Goal: Task Accomplishment & Management: Manage account settings

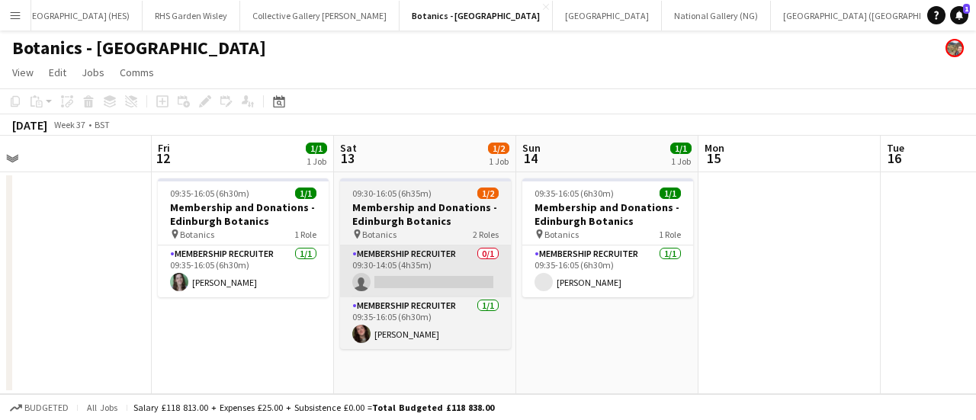
scroll to position [0, 406]
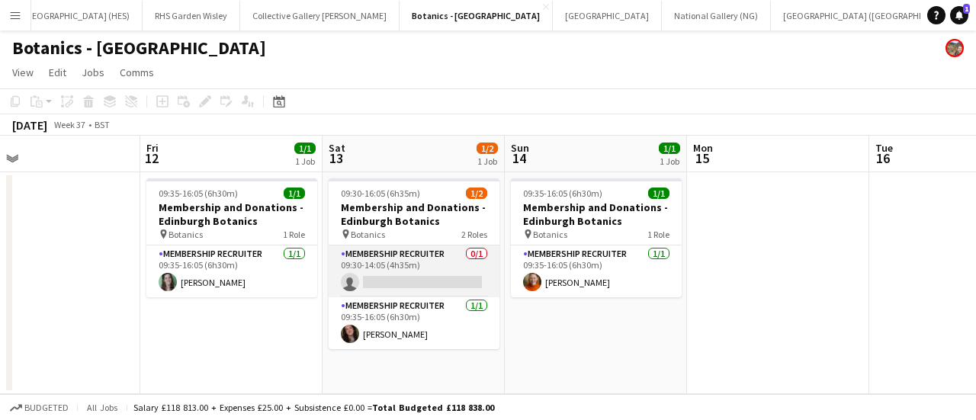
click at [396, 275] on app-card-role "Membership Recruiter 0/1 09:30-14:05 (4h35m) single-neutral-actions" at bounding box center [414, 271] width 171 height 52
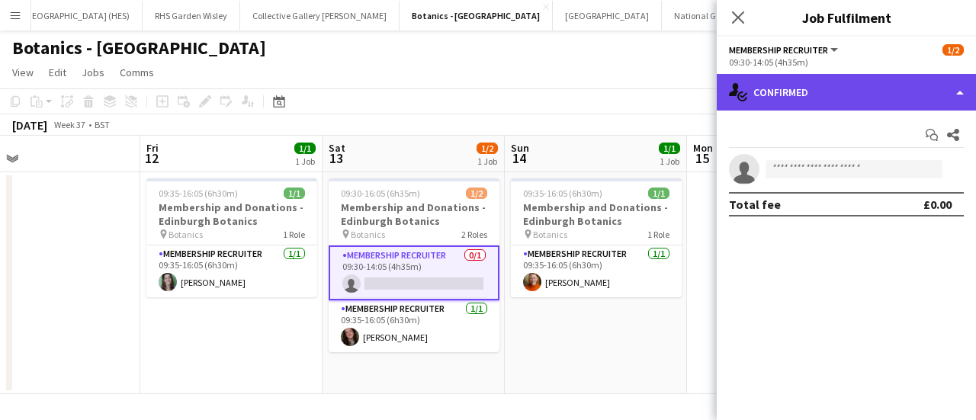
click at [889, 104] on div "single-neutral-actions-check-2 Confirmed" at bounding box center [846, 92] width 259 height 37
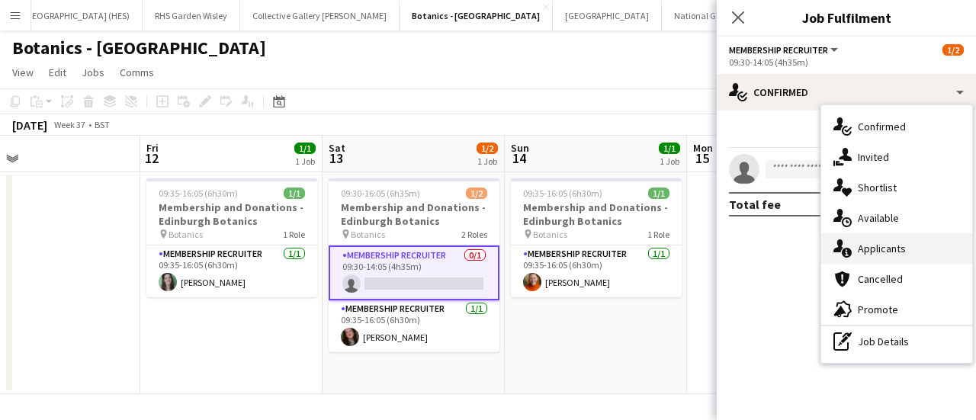
click at [885, 248] on div "single-neutral-actions-information Applicants" at bounding box center [896, 248] width 151 height 30
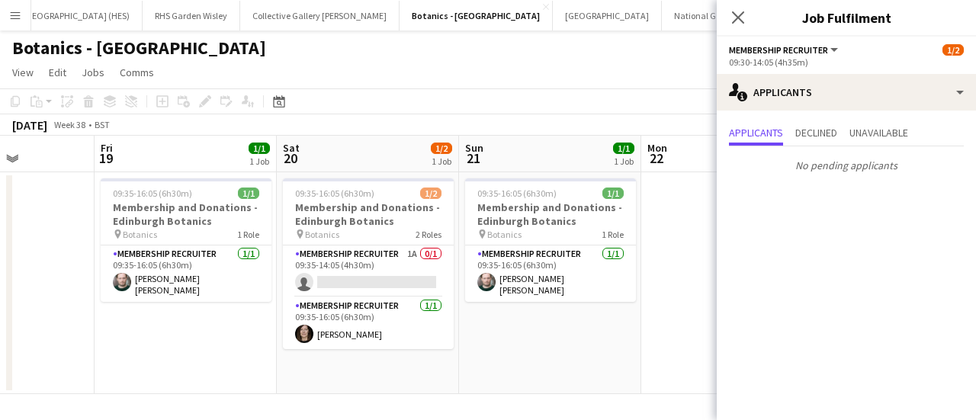
scroll to position [0, 457]
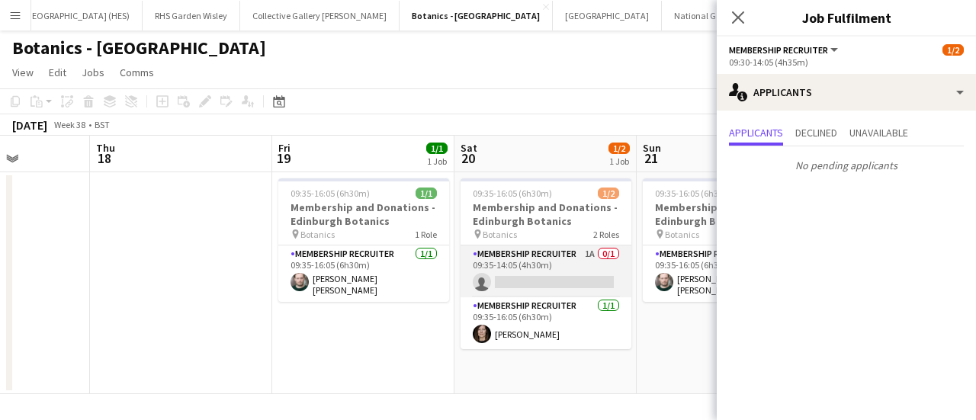
click at [560, 268] on app-card-role "Membership Recruiter 1A 0/1 09:35-14:05 (4h30m) single-neutral-actions" at bounding box center [545, 271] width 171 height 52
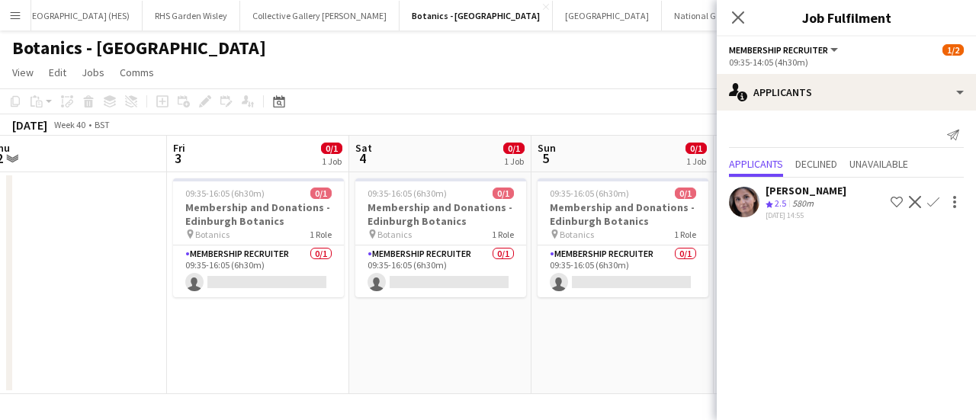
scroll to position [0, 585]
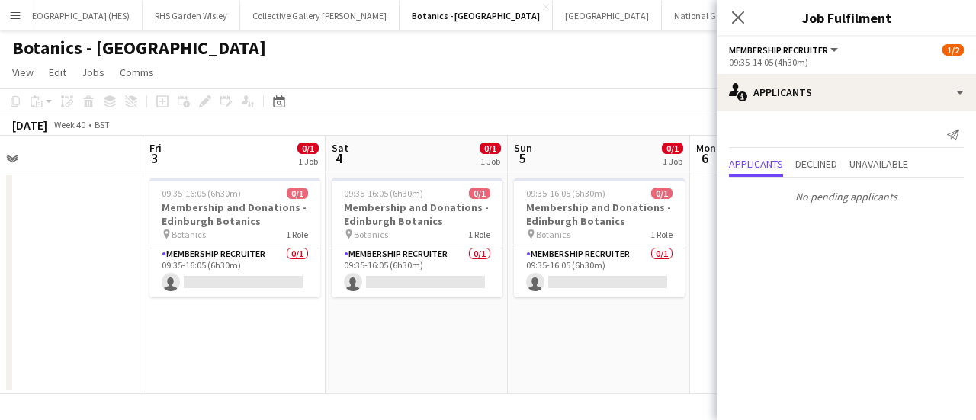
click at [535, 88] on app-page-menu "View Day view expanded Day view collapsed Month view Date picker Jump to [DATE]…" at bounding box center [488, 73] width 976 height 29
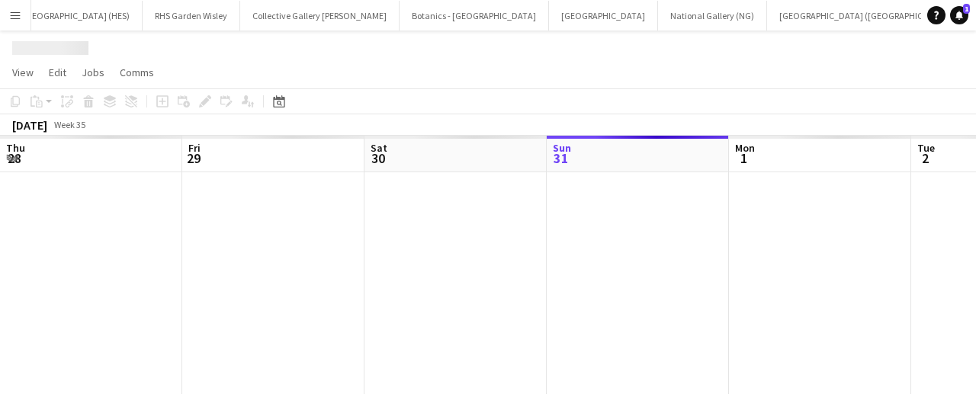
scroll to position [0, 364]
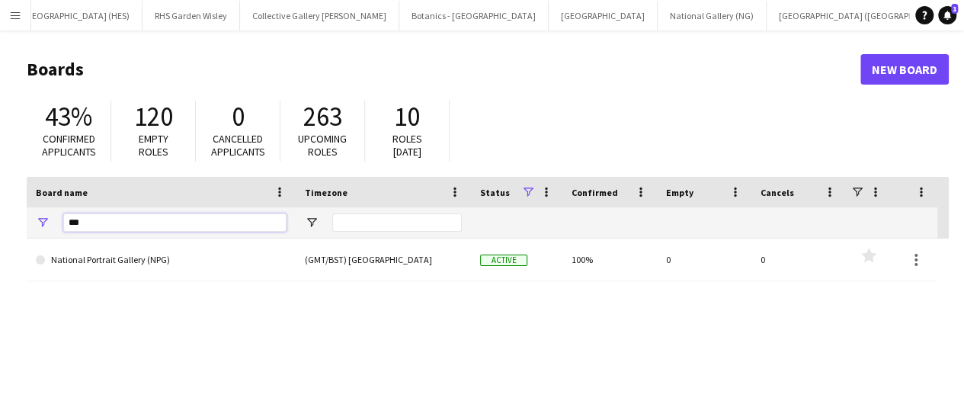
click at [184, 231] on input "***" at bounding box center [174, 222] width 223 height 18
type input "***"
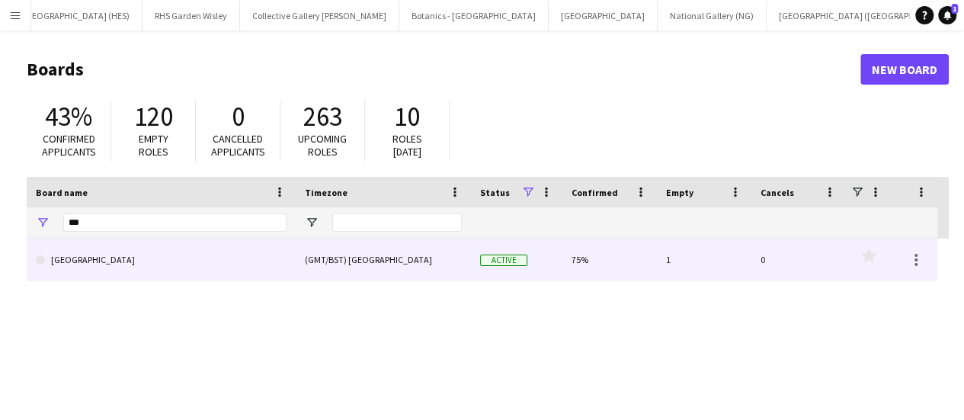
click at [184, 261] on link "[GEOGRAPHIC_DATA]" at bounding box center [161, 260] width 251 height 43
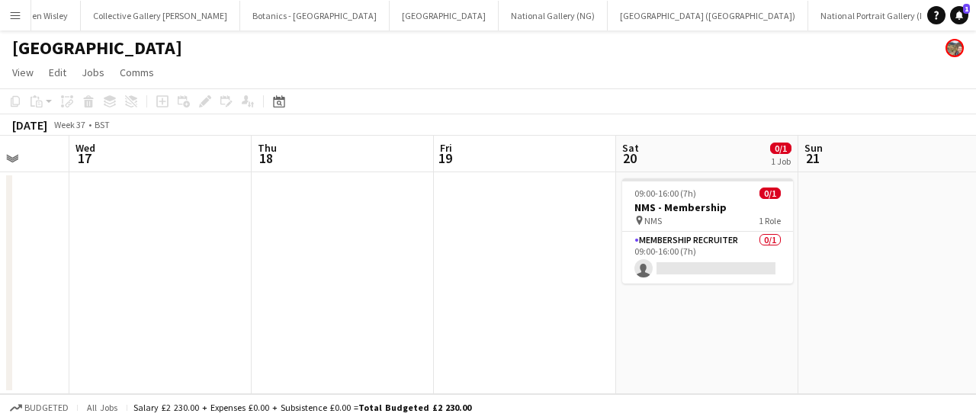
scroll to position [0, 552]
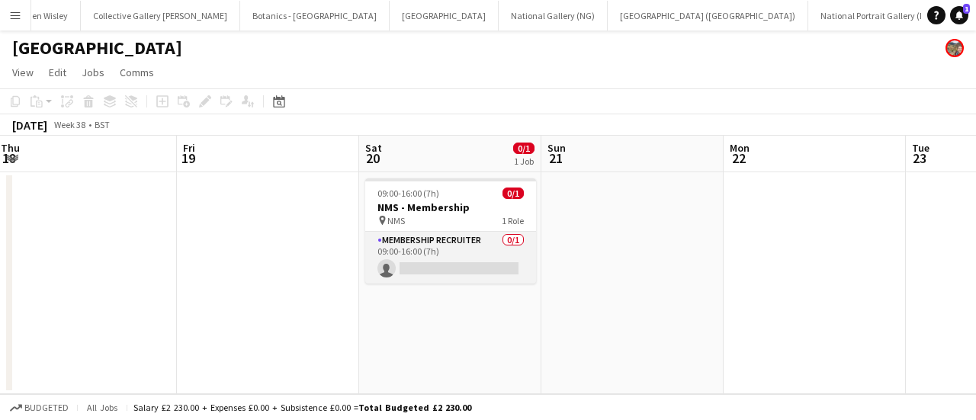
click at [444, 264] on app-card-role "Membership Recruiter 0/1 09:00-16:00 (7h) single-neutral-actions" at bounding box center [450, 258] width 171 height 52
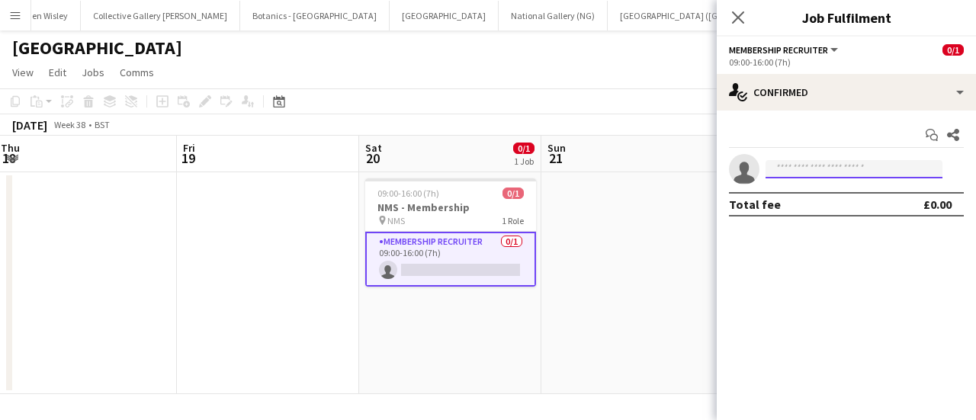
click at [870, 168] on input at bounding box center [853, 169] width 177 height 18
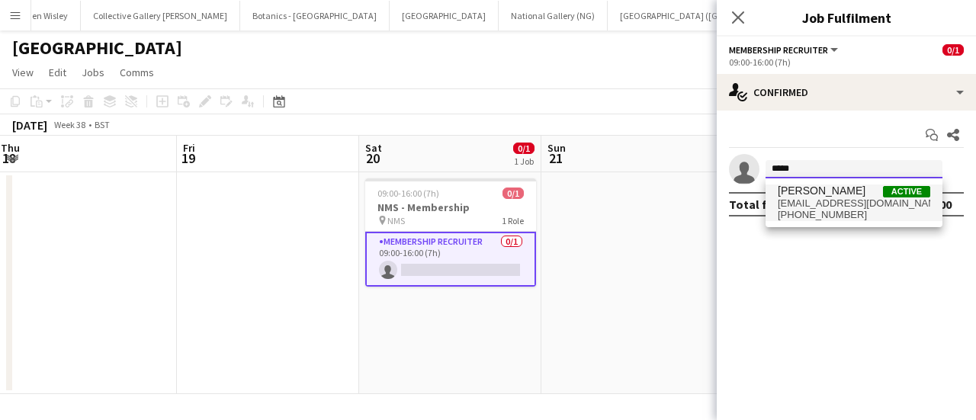
type input "*****"
click at [869, 210] on span "[PHONE_NUMBER]" at bounding box center [854, 215] width 152 height 12
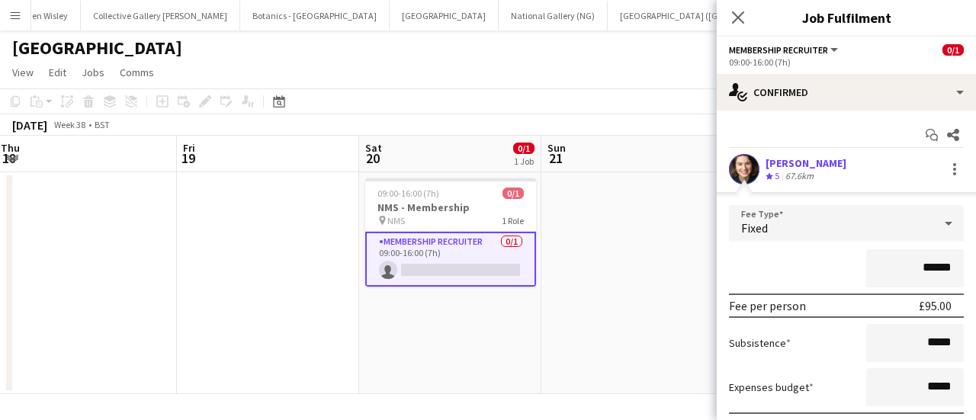
click at [913, 268] on input "******" at bounding box center [915, 268] width 98 height 38
type input "*******"
click at [814, 266] on div "*******" at bounding box center [846, 268] width 235 height 38
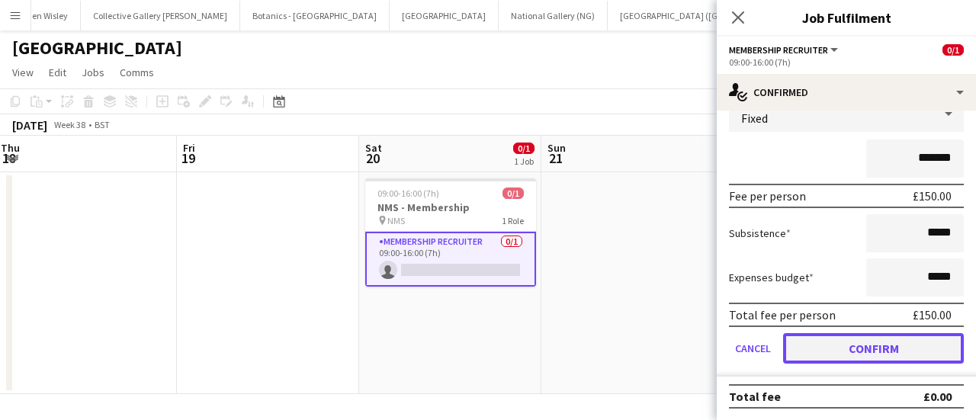
click at [838, 348] on button "Confirm" at bounding box center [873, 348] width 181 height 30
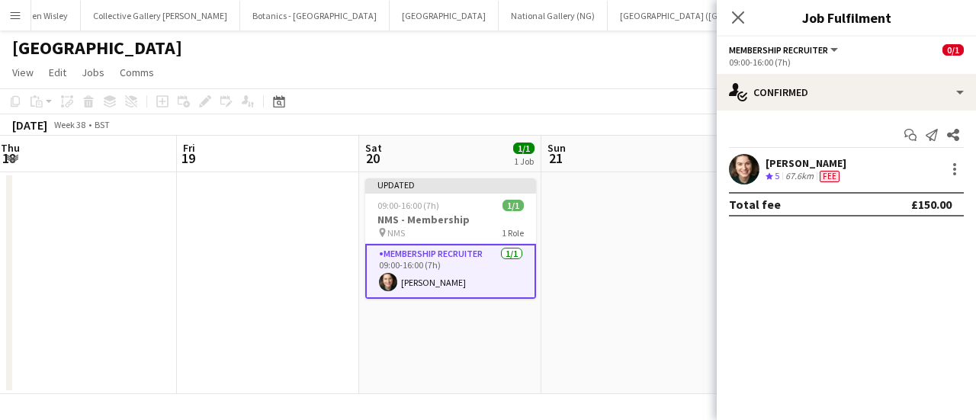
scroll to position [0, 0]
click at [710, 309] on app-date-cell at bounding box center [632, 283] width 182 height 222
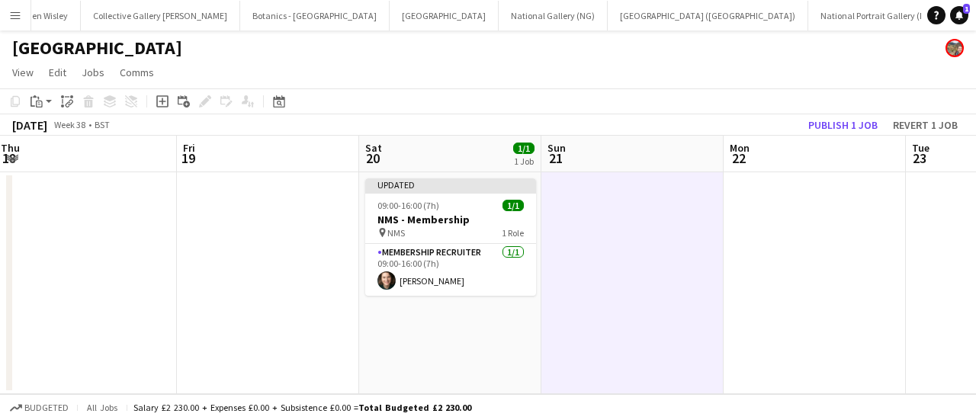
click at [711, 86] on app-page-menu "View Day view expanded Day view collapsed Month view Date picker Jump to [DATE]…" at bounding box center [488, 73] width 976 height 29
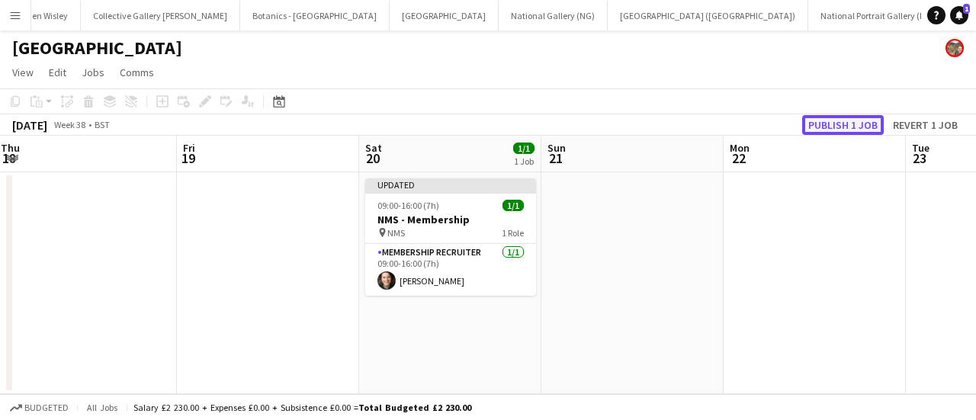
click at [852, 130] on button "Publish 1 job" at bounding box center [843, 125] width 82 height 20
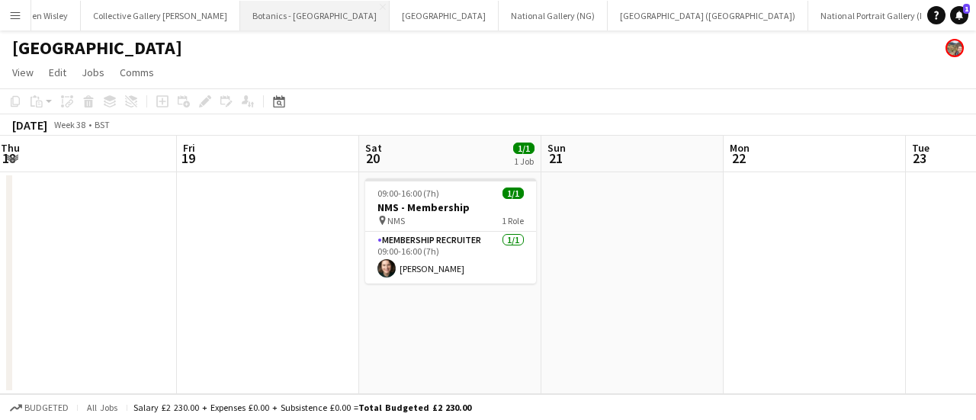
click at [240, 14] on button "Botanics - [GEOGRAPHIC_DATA] Close" at bounding box center [314, 16] width 149 height 30
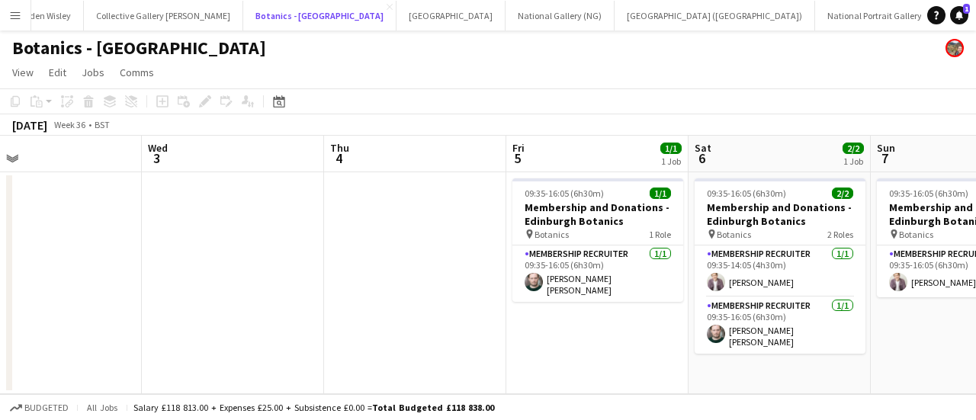
scroll to position [0, 478]
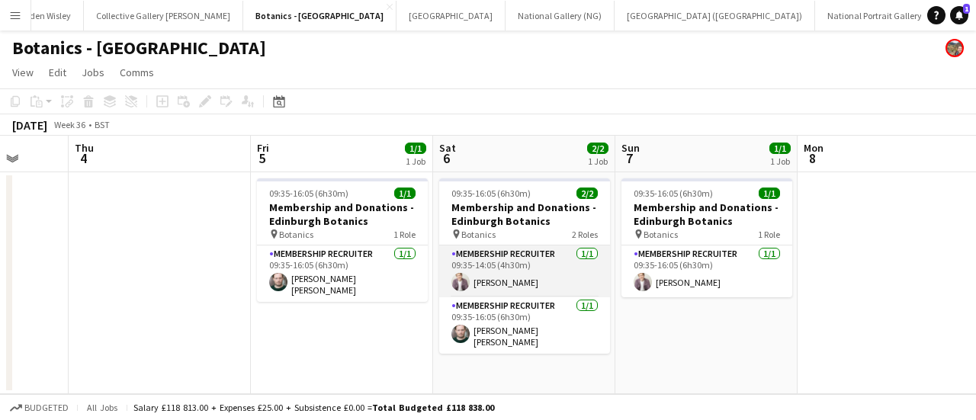
click at [532, 283] on app-card-role "Membership Recruiter [DATE] 09:35-14:05 (4h30m) [PERSON_NAME]" at bounding box center [524, 271] width 171 height 52
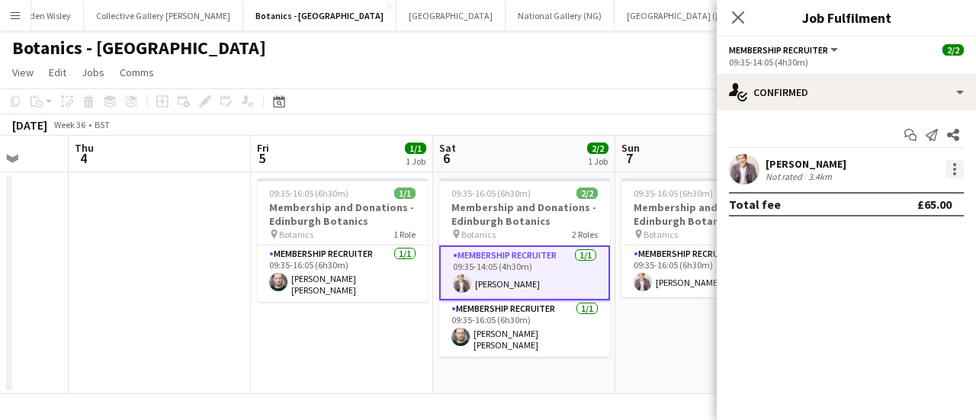
click at [959, 168] on div at bounding box center [954, 169] width 18 height 18
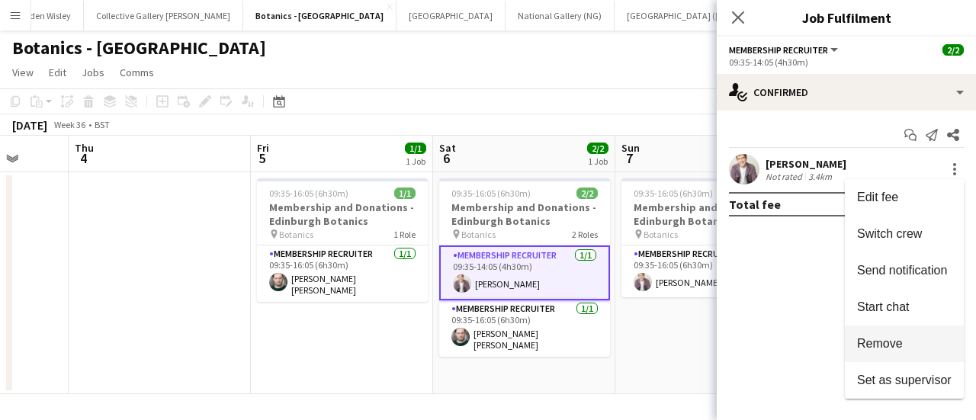
click at [889, 335] on button "Remove" at bounding box center [904, 344] width 119 height 37
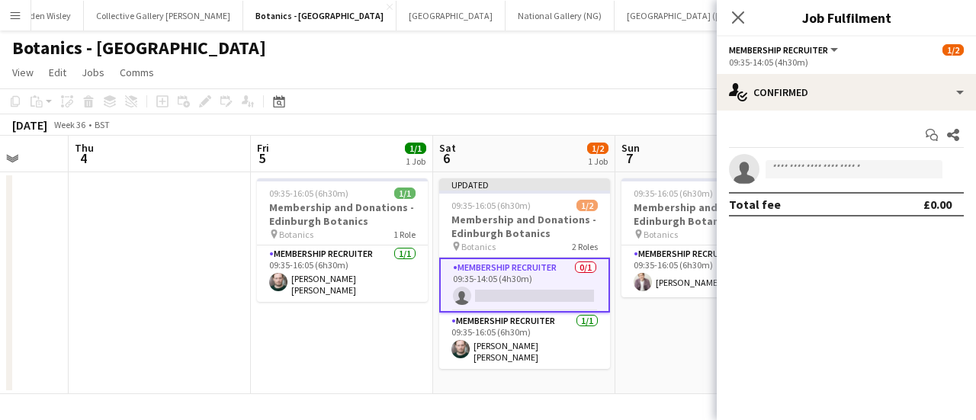
drag, startPoint x: 569, startPoint y: 94, endPoint x: 435, endPoint y: 57, distance: 139.1
click at [435, 57] on div "Botanics - [GEOGRAPHIC_DATA]" at bounding box center [488, 44] width 976 height 29
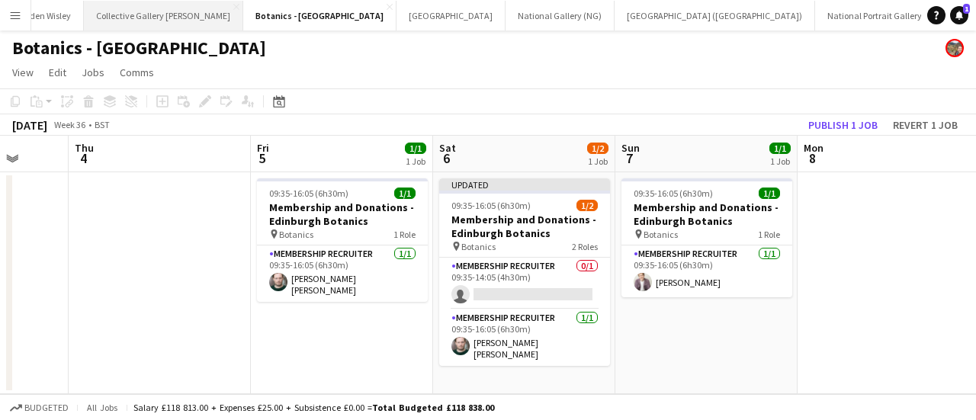
click at [84, 21] on button "Collective Gallery [PERSON_NAME][GEOGRAPHIC_DATA]" at bounding box center [163, 16] width 159 height 30
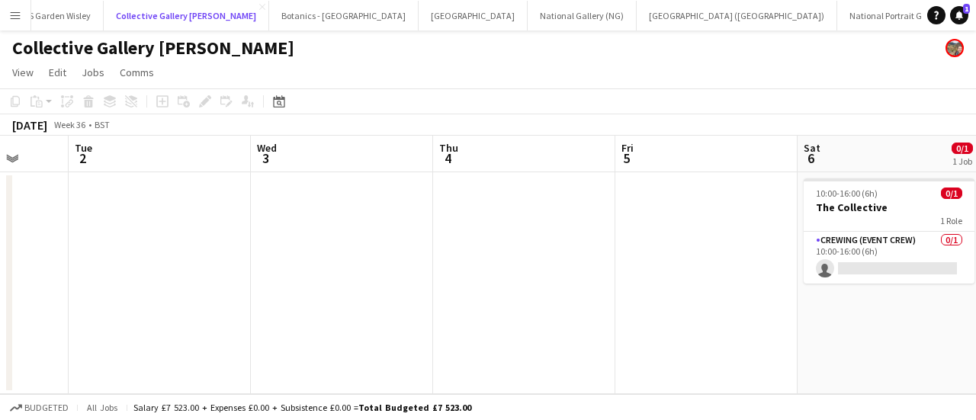
scroll to position [0, 432]
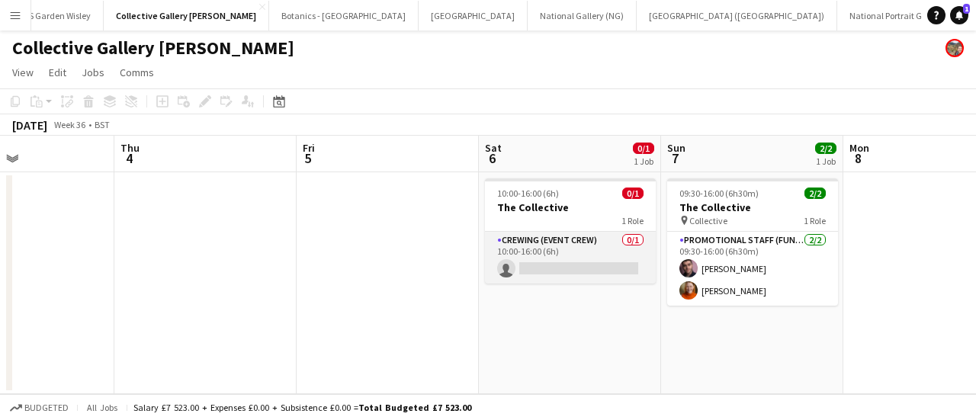
click at [534, 261] on app-card-role "Crewing (Event Crew) 0/1 10:00-16:00 (6h) single-neutral-actions" at bounding box center [570, 258] width 171 height 52
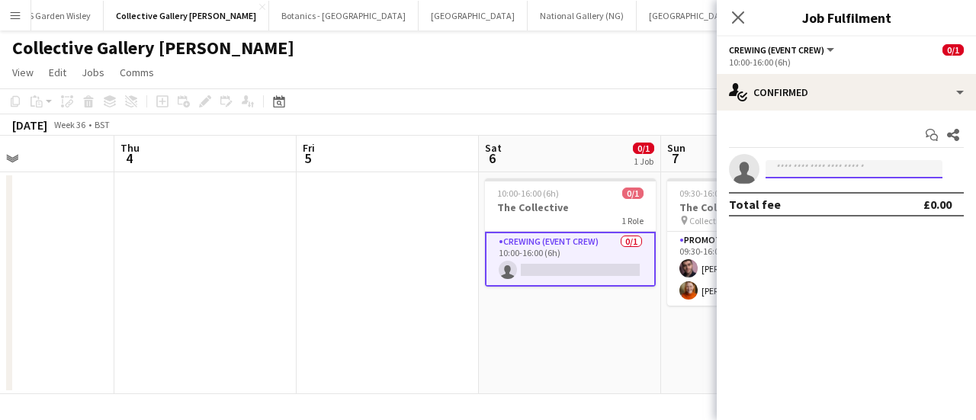
click at [793, 165] on input at bounding box center [853, 169] width 177 height 18
type input "*****"
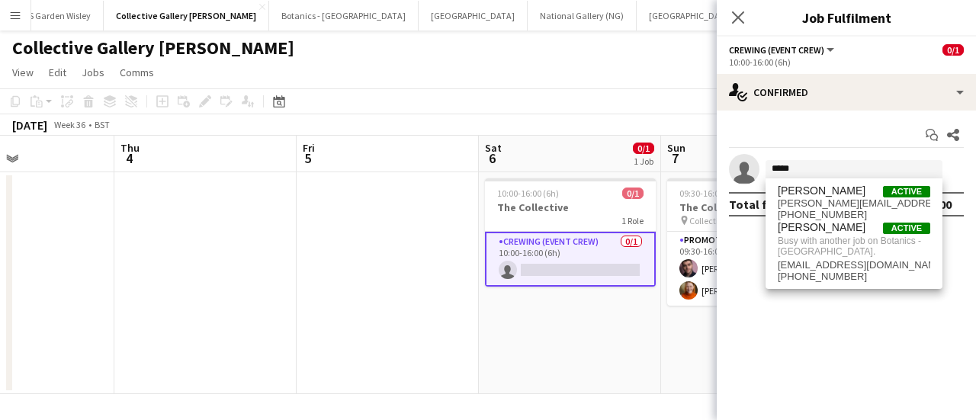
click at [618, 79] on app-page-menu "View Day view expanded Day view collapsed Month view Date picker Jump to [DATE]…" at bounding box center [488, 73] width 976 height 29
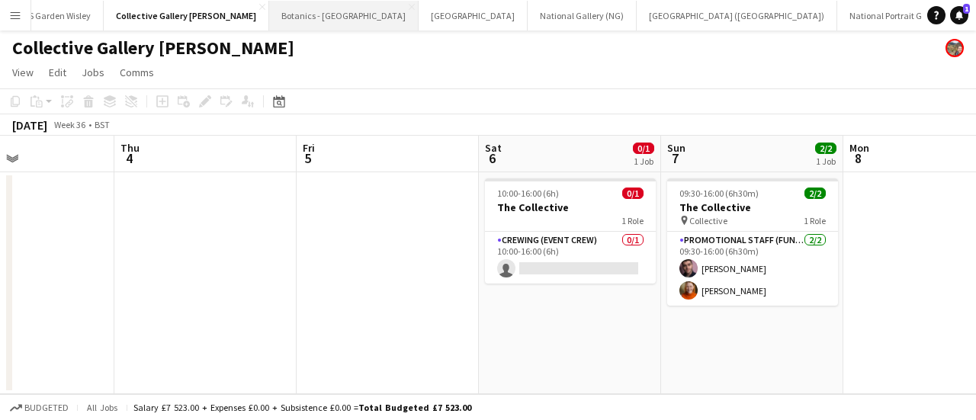
click at [269, 12] on button "Botanics - [GEOGRAPHIC_DATA] Close" at bounding box center [343, 16] width 149 height 30
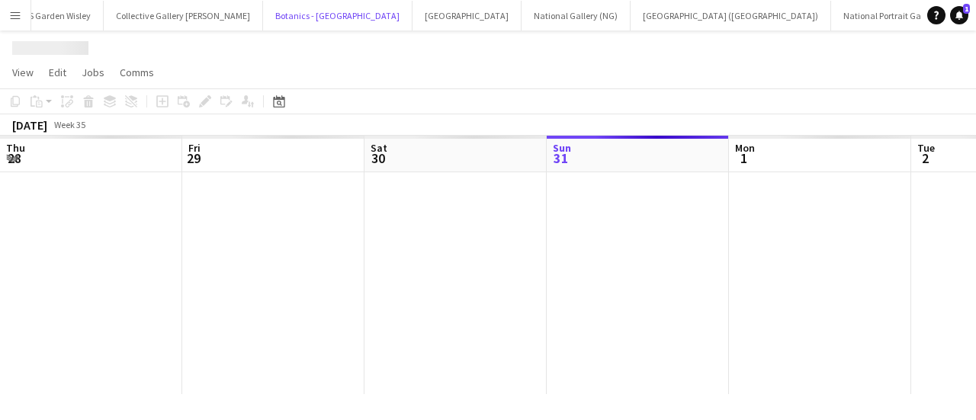
scroll to position [0, 364]
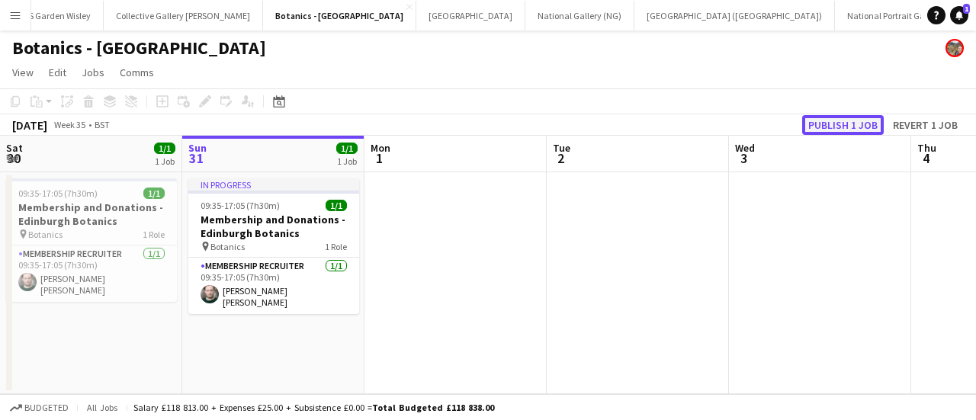
click at [842, 128] on button "Publish 1 job" at bounding box center [843, 125] width 82 height 20
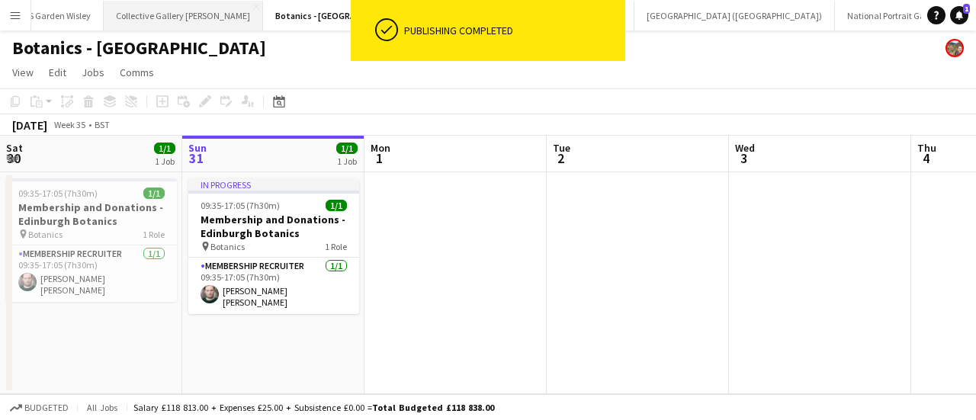
click at [104, 23] on button "Collective Gallery [PERSON_NAME][GEOGRAPHIC_DATA]" at bounding box center [183, 16] width 159 height 30
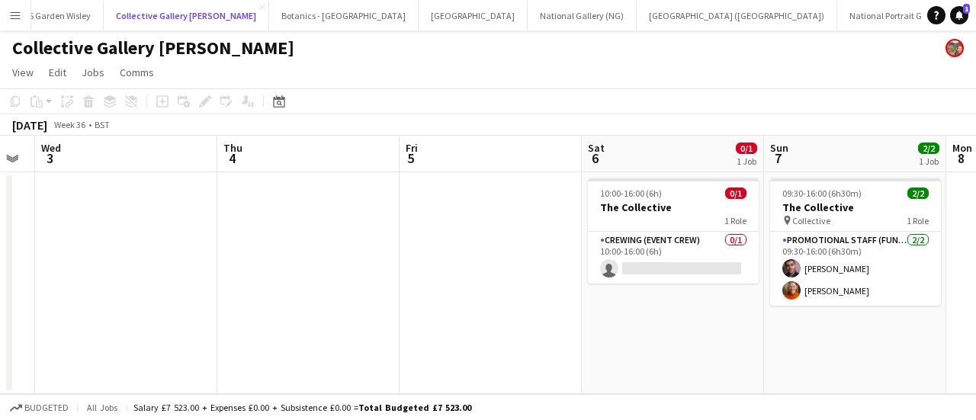
scroll to position [0, 694]
click at [663, 267] on app-card-role "Crewing (Event Crew) 0/1 10:00-16:00 (6h) single-neutral-actions" at bounding box center [673, 258] width 171 height 52
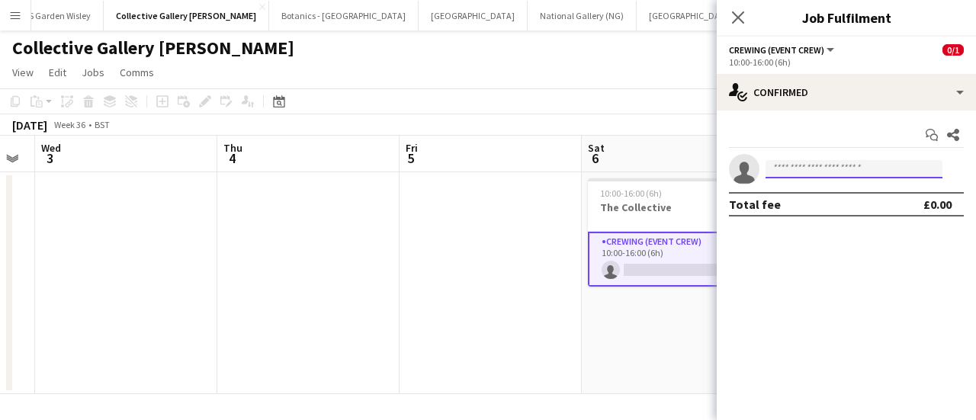
click at [799, 175] on input at bounding box center [853, 169] width 177 height 18
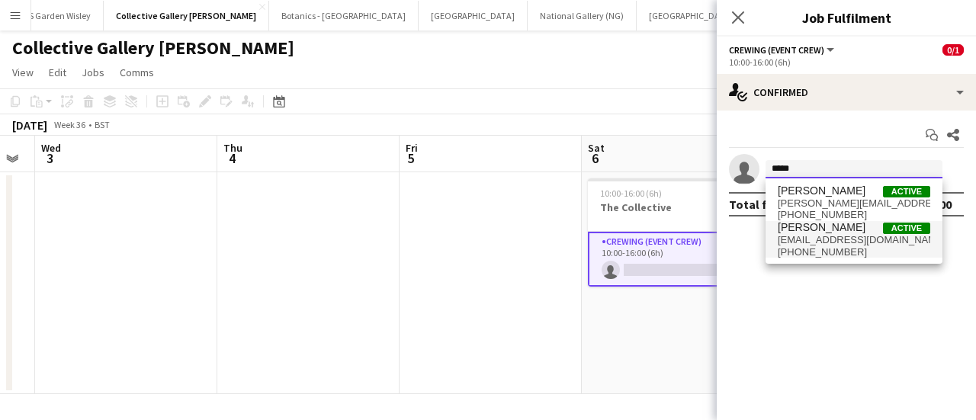
type input "*****"
click at [820, 223] on span "[PERSON_NAME]" at bounding box center [822, 227] width 88 height 13
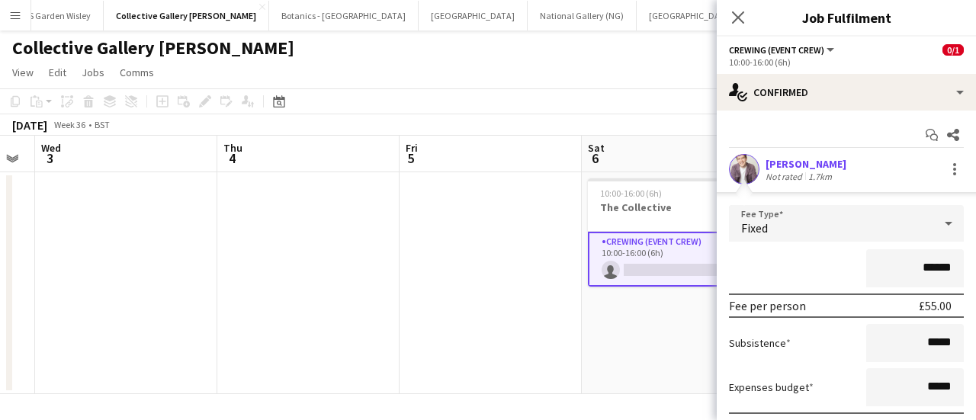
click at [602, 103] on app-toolbar "Copy Paste Paste Ctrl+V Paste with crew Ctrl+Shift+V Paste linked Job [GEOGRAPH…" at bounding box center [488, 101] width 976 height 26
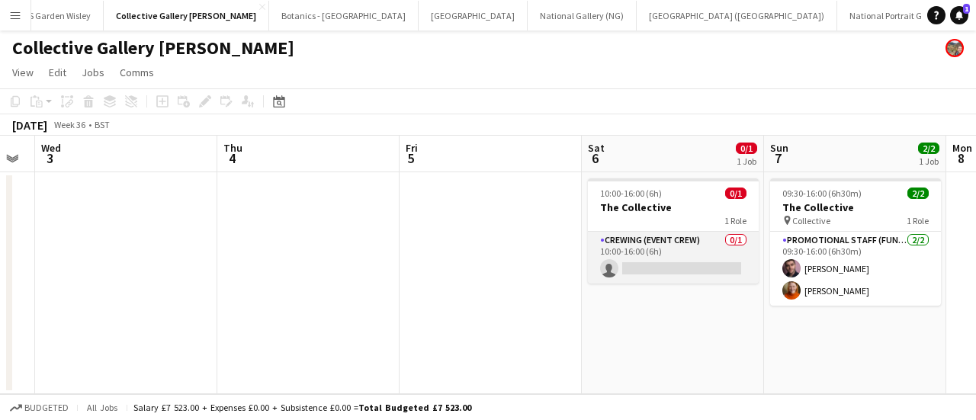
click at [698, 277] on app-card-role "Crewing (Event Crew) 0/1 10:00-16:00 (6h) single-neutral-actions" at bounding box center [673, 258] width 171 height 52
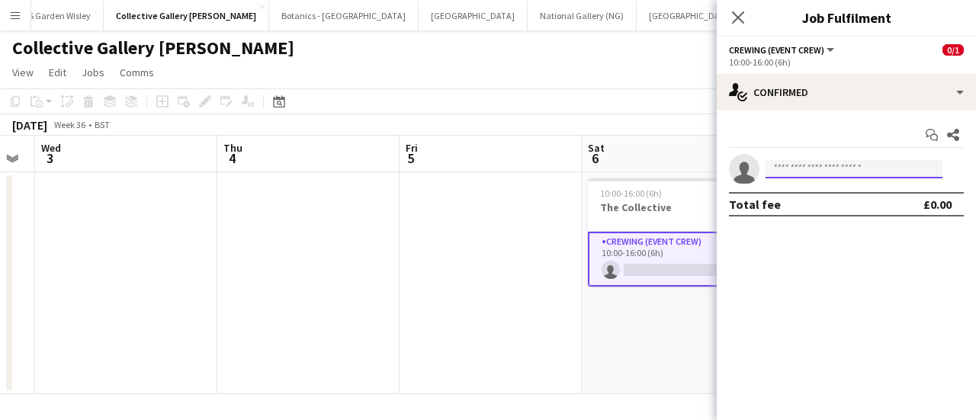
click at [790, 170] on input at bounding box center [853, 169] width 177 height 18
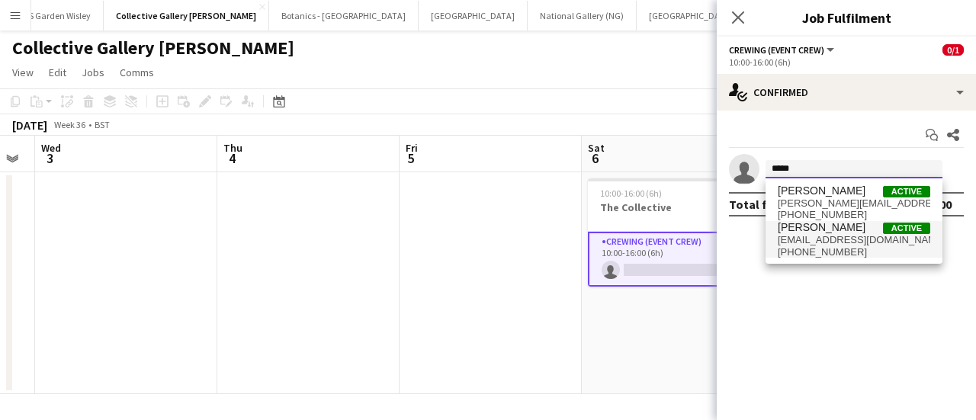
type input "*****"
click at [802, 234] on span "[EMAIL_ADDRESS][DOMAIN_NAME]" at bounding box center [854, 240] width 152 height 12
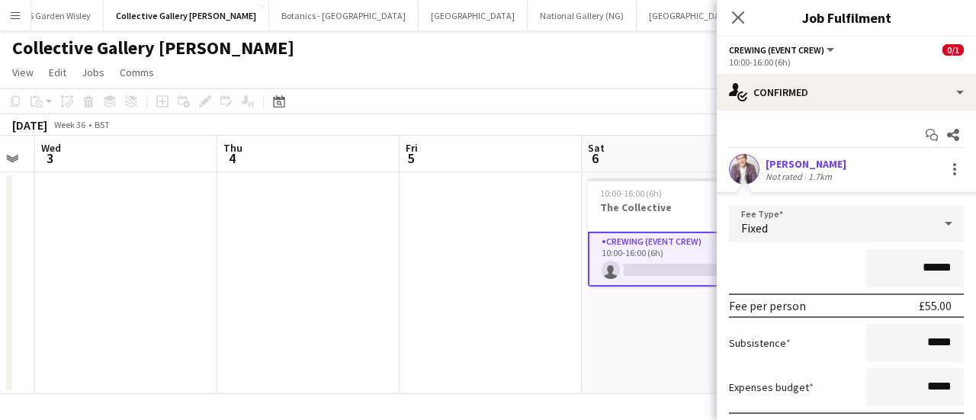
click at [918, 268] on input "******" at bounding box center [915, 268] width 98 height 38
click at [827, 229] on div "Fixed" at bounding box center [831, 223] width 204 height 37
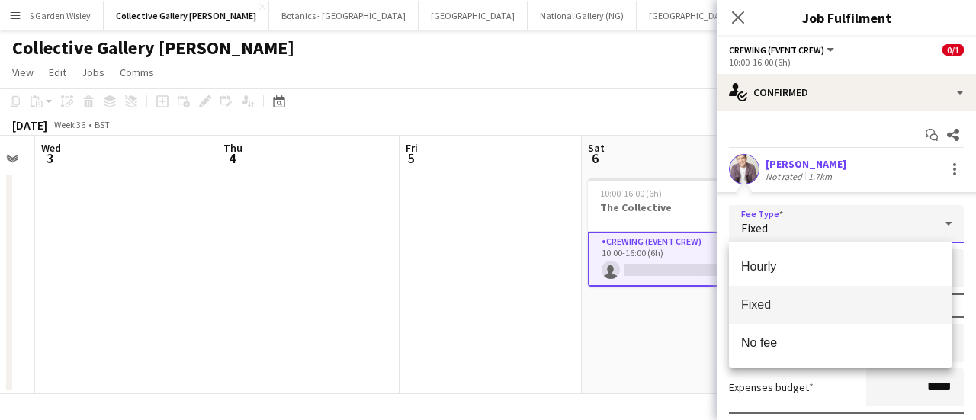
click at [810, 308] on span "Fixed" at bounding box center [840, 304] width 199 height 14
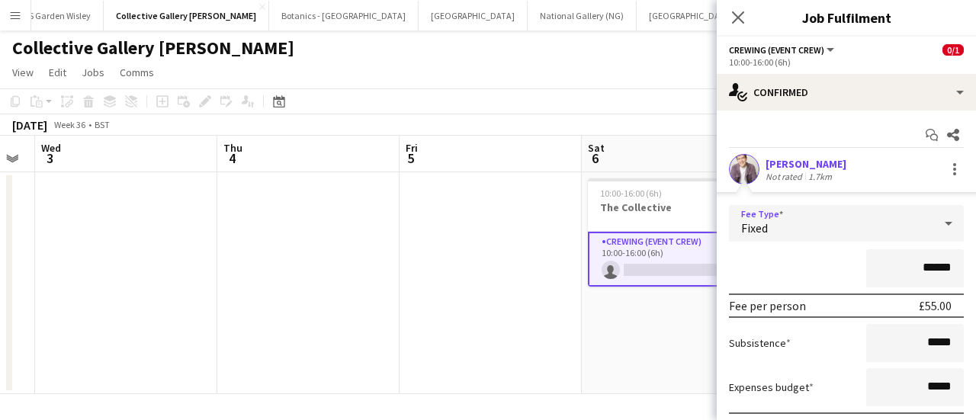
click at [807, 234] on div "Fixed" at bounding box center [831, 223] width 204 height 37
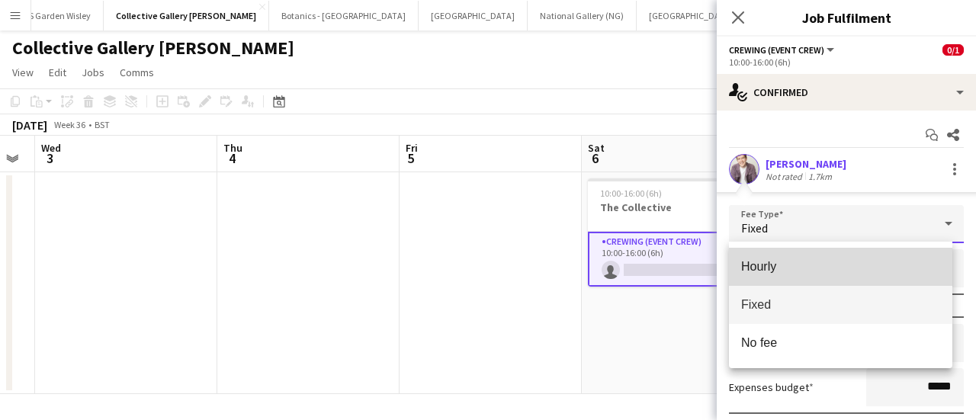
click at [804, 260] on span "Hourly" at bounding box center [840, 266] width 199 height 14
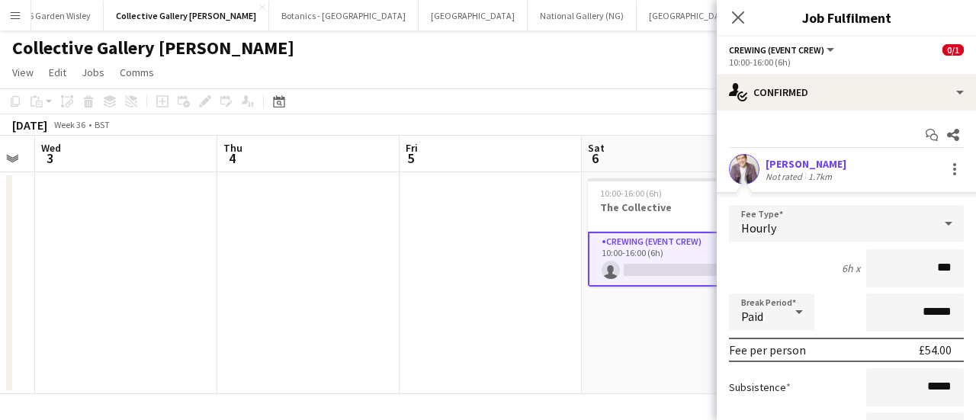
type input "**"
type input "***"
drag, startPoint x: 812, startPoint y: 238, endPoint x: 877, endPoint y: 220, distance: 67.1
click at [877, 220] on div "Hourly" at bounding box center [831, 223] width 204 height 37
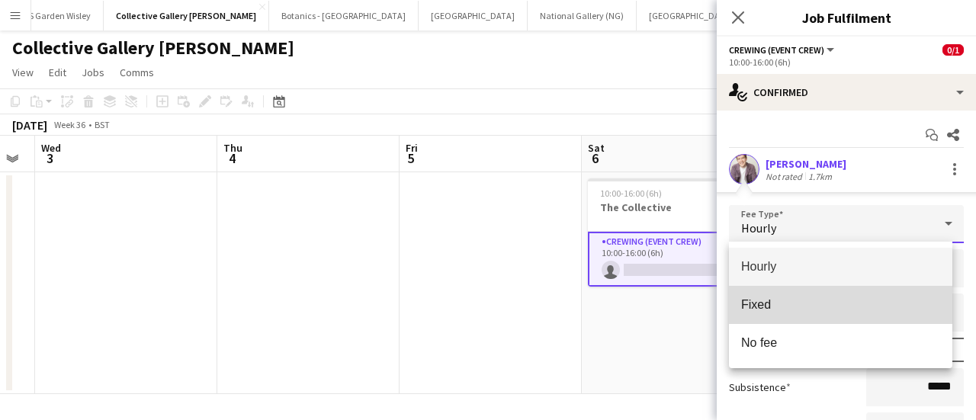
click at [852, 290] on mat-option "Fixed" at bounding box center [840, 305] width 223 height 38
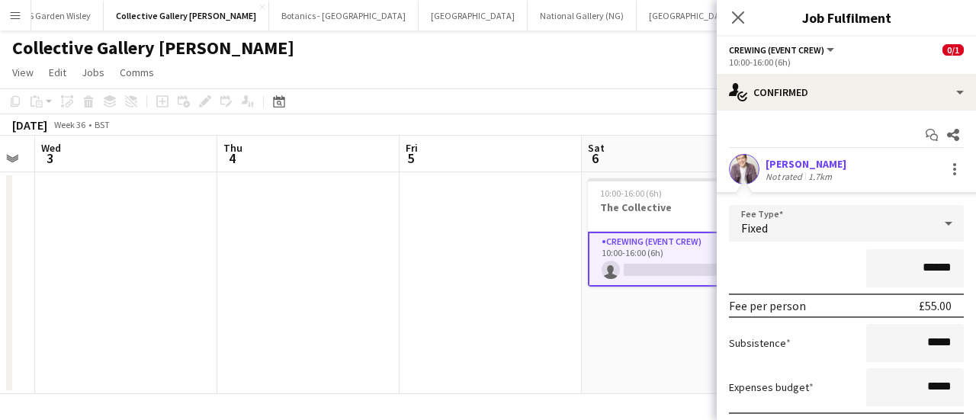
click at [925, 266] on input "******" at bounding box center [915, 268] width 98 height 38
type input "***"
click at [811, 284] on div "***" at bounding box center [846, 268] width 235 height 38
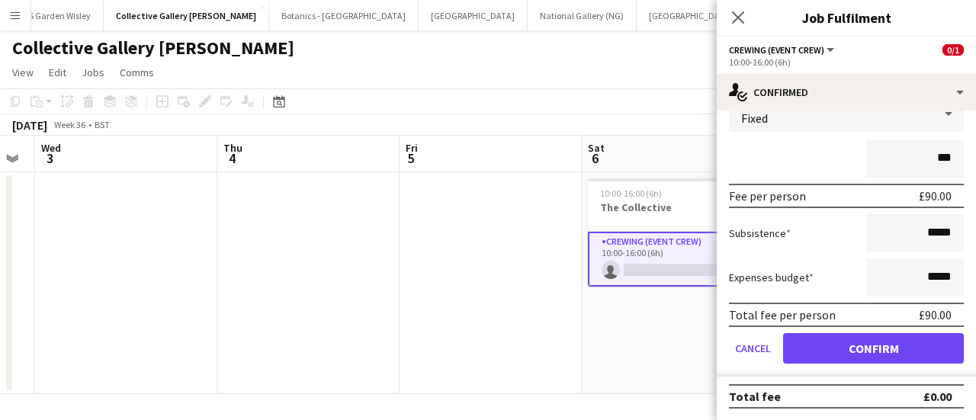
click at [826, 368] on form "Fee Type Fixed *** Fee per person £90.00 Subsistence ***** Expenses budget ****…" at bounding box center [846, 235] width 259 height 281
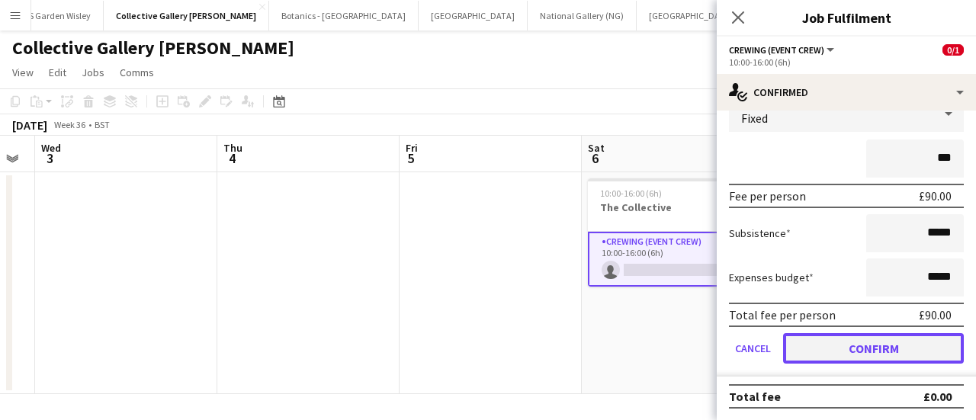
click at [829, 350] on button "Confirm" at bounding box center [873, 348] width 181 height 30
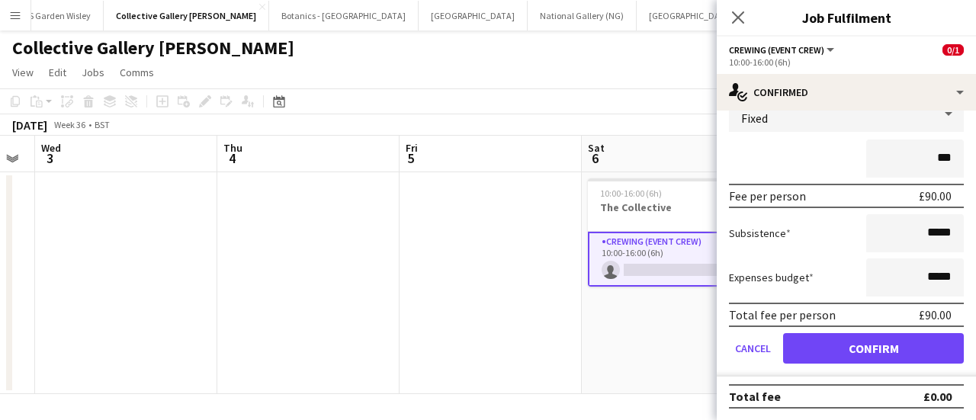
scroll to position [0, 0]
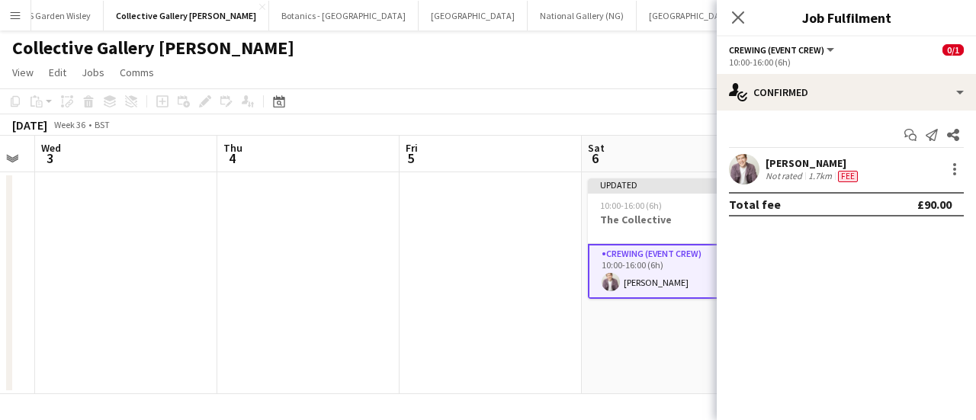
click at [633, 360] on app-date-cell "Updated 10:00-16:00 (6h) 1/1 The Collective 1 Role Crewing (Event Crew) [DATE] …" at bounding box center [673, 283] width 182 height 222
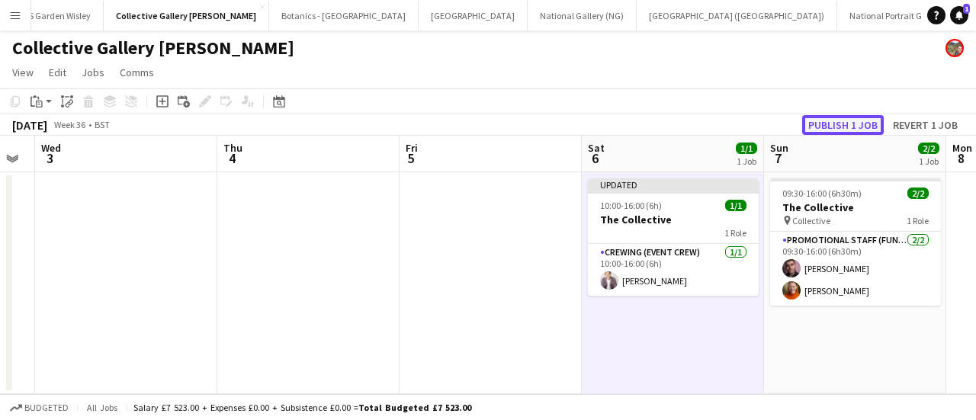
click at [845, 122] on button "Publish 1 job" at bounding box center [843, 125] width 82 height 20
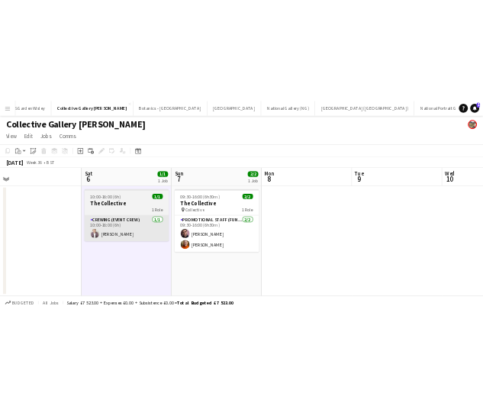
scroll to position [0, 466]
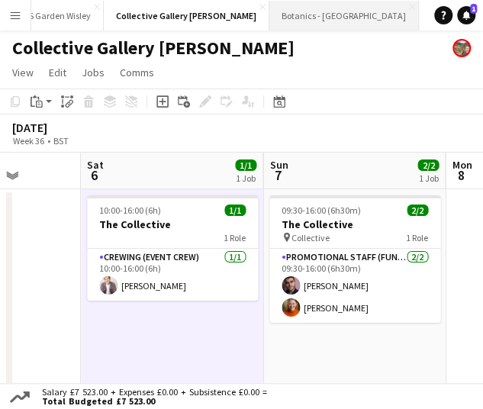
click at [269, 21] on button "Botanics - [GEOGRAPHIC_DATA] Close" at bounding box center [343, 16] width 149 height 30
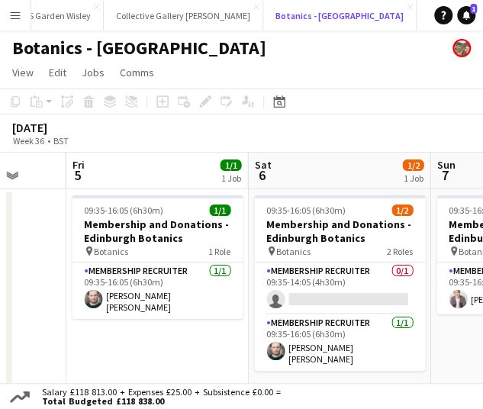
scroll to position [0, 665]
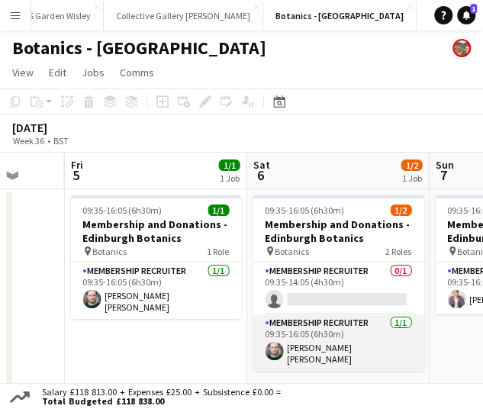
click at [294, 338] on app-card-role "Membership Recruiter [DATE] 09:35-16:05 (6h30m) [PERSON_NAME] [PERSON_NAME]" at bounding box center [337, 342] width 171 height 56
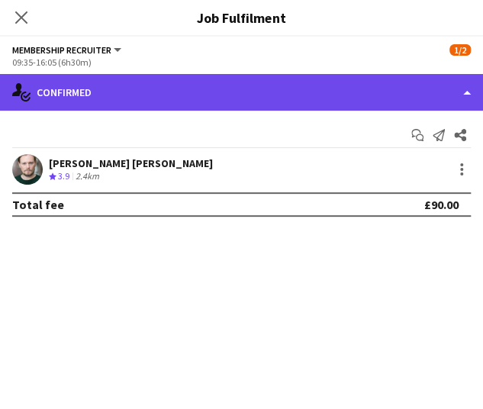
click at [310, 89] on div "single-neutral-actions-check-2 Confirmed" at bounding box center [241, 92] width 483 height 37
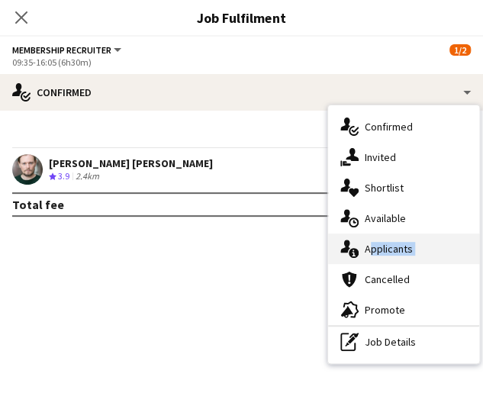
drag, startPoint x: 339, startPoint y: 263, endPoint x: 329, endPoint y: 248, distance: 18.6
click at [329, 248] on div "single-neutral-actions-check-2 Confirmed single-neutral-actions-share-1 Invited…" at bounding box center [403, 234] width 151 height 258
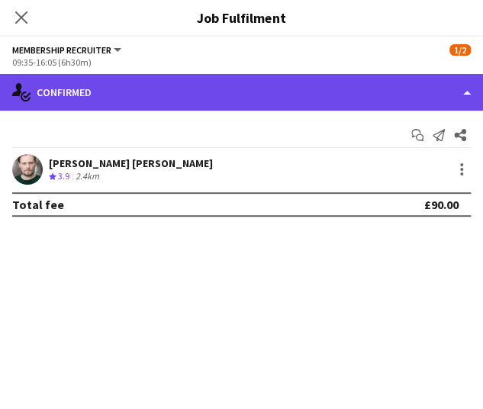
click at [251, 101] on div "single-neutral-actions-check-2 Confirmed" at bounding box center [241, 92] width 483 height 37
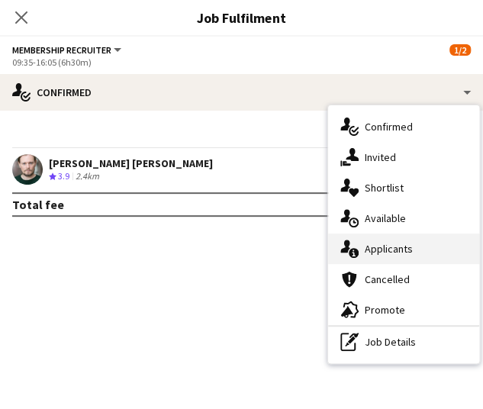
click at [339, 261] on div "single-neutral-actions-information Applicants" at bounding box center [403, 248] width 151 height 30
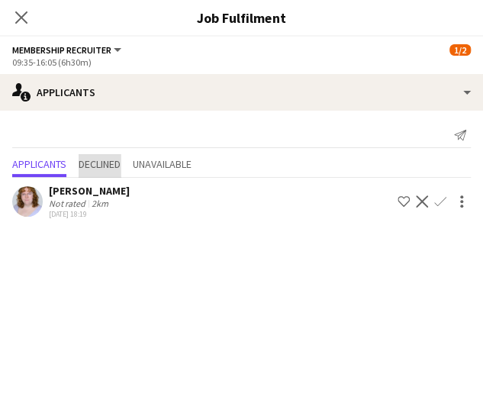
click at [99, 163] on span "Declined" at bounding box center [100, 164] width 42 height 11
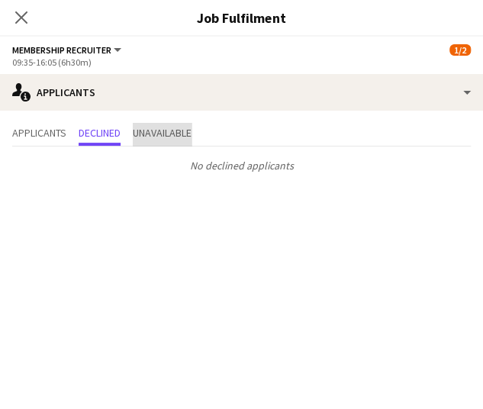
click at [151, 138] on span "Unavailable" at bounding box center [162, 132] width 59 height 11
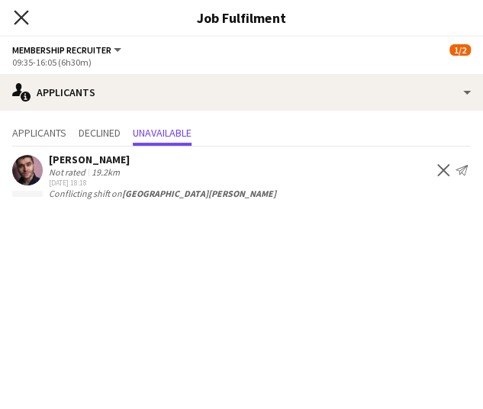
click at [24, 21] on icon at bounding box center [21, 17] width 14 height 14
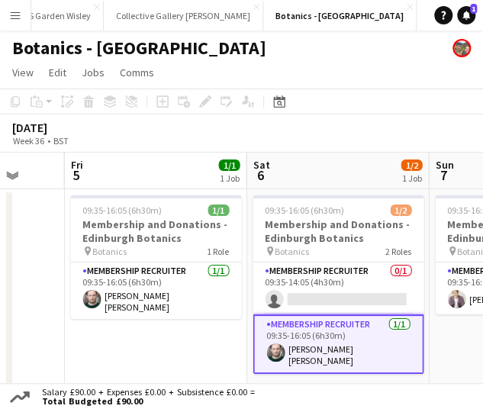
click at [215, 48] on div "Botanics - [GEOGRAPHIC_DATA]" at bounding box center [241, 44] width 483 height 29
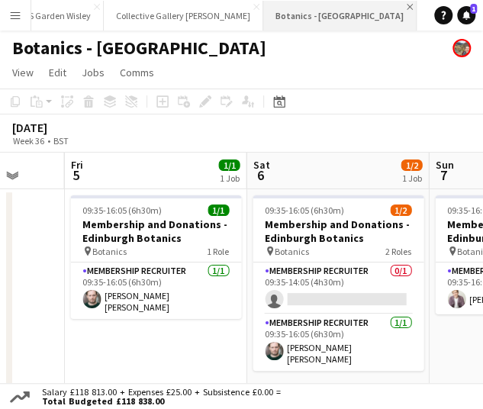
click at [406, 7] on app-icon "Close" at bounding box center [409, 7] width 6 height 6
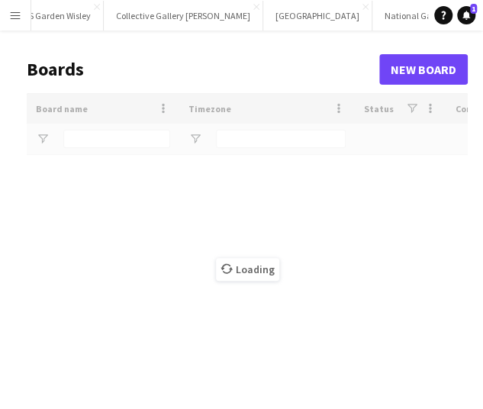
type input "***"
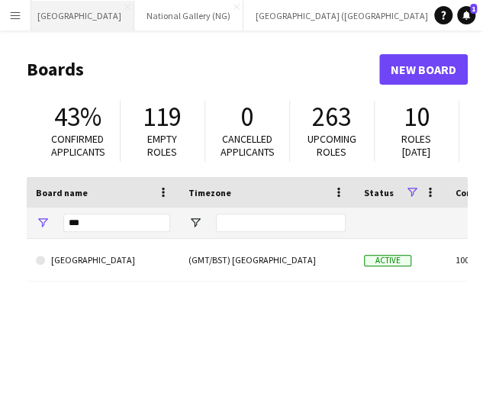
scroll to position [0, 567]
click at [249, 18] on button "[GEOGRAPHIC_DATA] (RMG) Close" at bounding box center [345, 16] width 201 height 30
